Goal: Find contact information

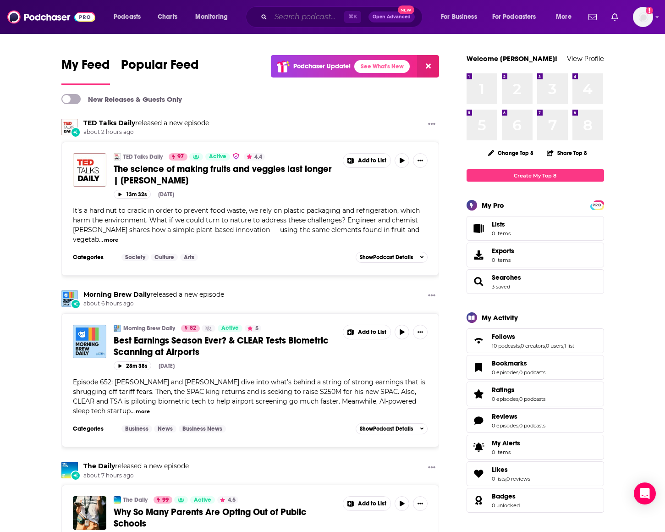
click at [319, 23] on input "Search podcasts, credits, & more..." at bounding box center [307, 17] width 73 height 15
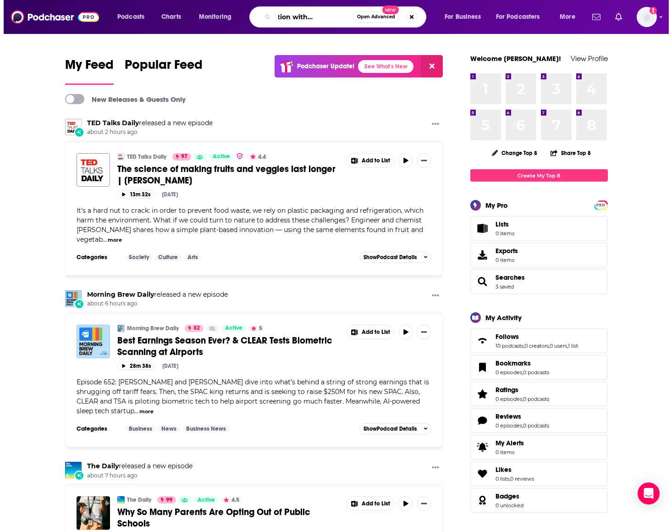
scroll to position [0, 35]
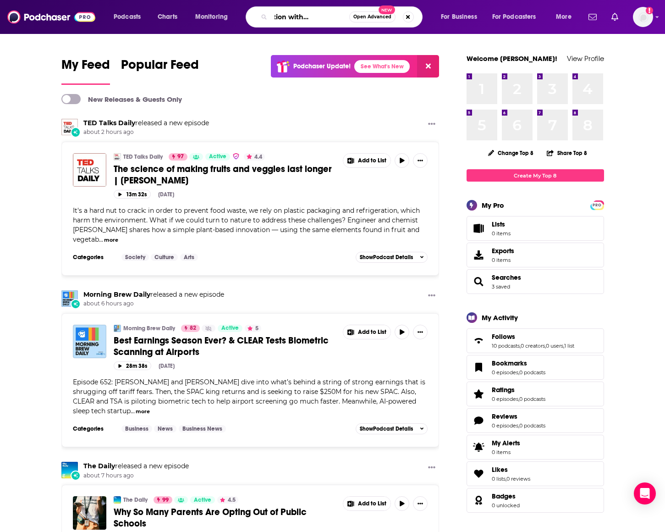
type input "next question with [PERSON_NAME]"
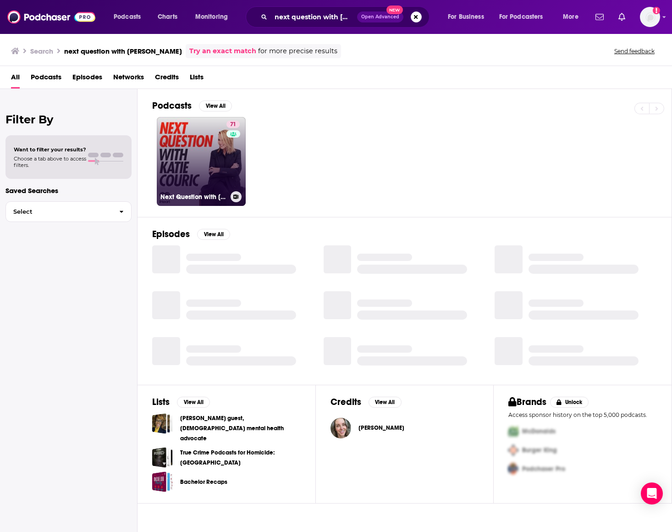
click at [183, 179] on link "71 Next Question with [PERSON_NAME]" at bounding box center [201, 161] width 89 height 89
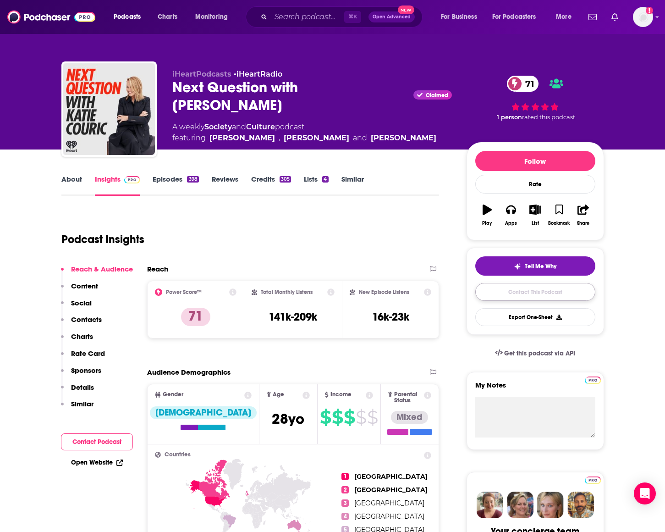
click at [545, 295] on link "Contact This Podcast" at bounding box center [535, 292] width 120 height 18
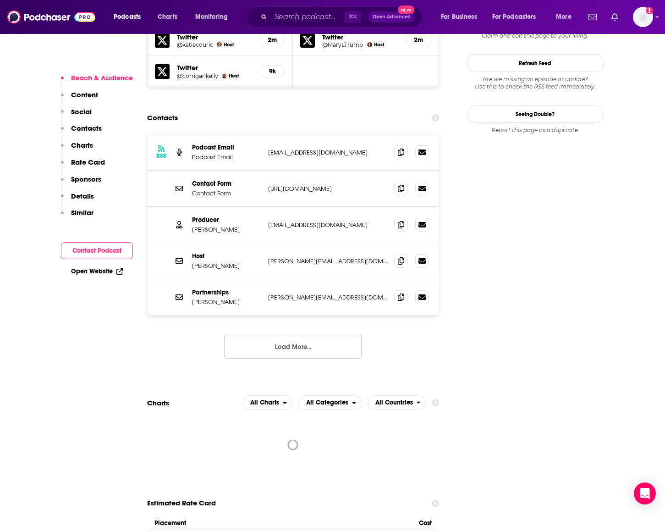
scroll to position [850, 0]
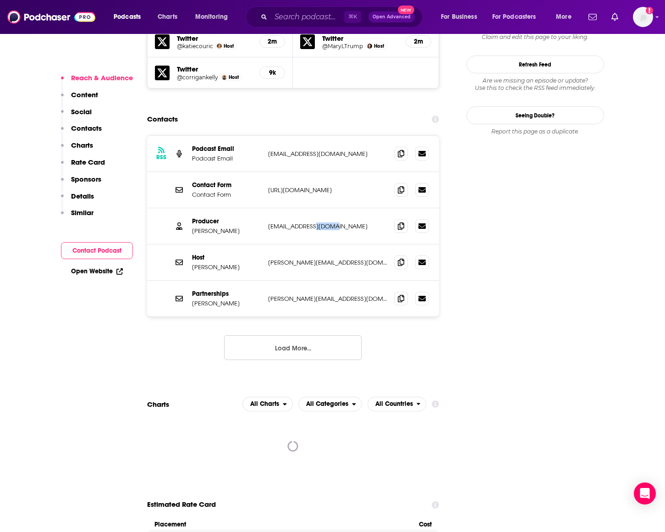
drag, startPoint x: 341, startPoint y: 182, endPoint x: 350, endPoint y: 182, distance: 9.2
click at [340, 208] on div "Producer [PERSON_NAME] [EMAIL_ADDRESS][DOMAIN_NAME] [EMAIL_ADDRESS][DOMAIN_NAME]" at bounding box center [293, 226] width 292 height 36
drag, startPoint x: 350, startPoint y: 182, endPoint x: 270, endPoint y: 181, distance: 80.7
click at [270, 222] on p "[EMAIL_ADDRESS][DOMAIN_NAME]" at bounding box center [327, 226] width 119 height 8
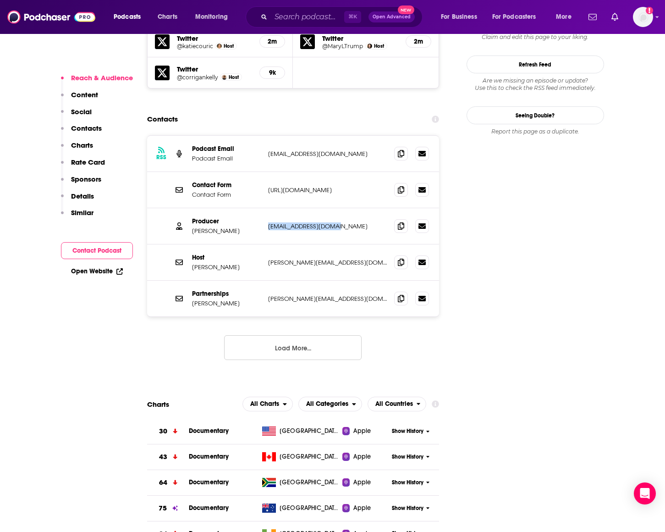
copy p "[EMAIL_ADDRESS][DOMAIN_NAME]"
